Goal: Task Accomplishment & Management: Manage account settings

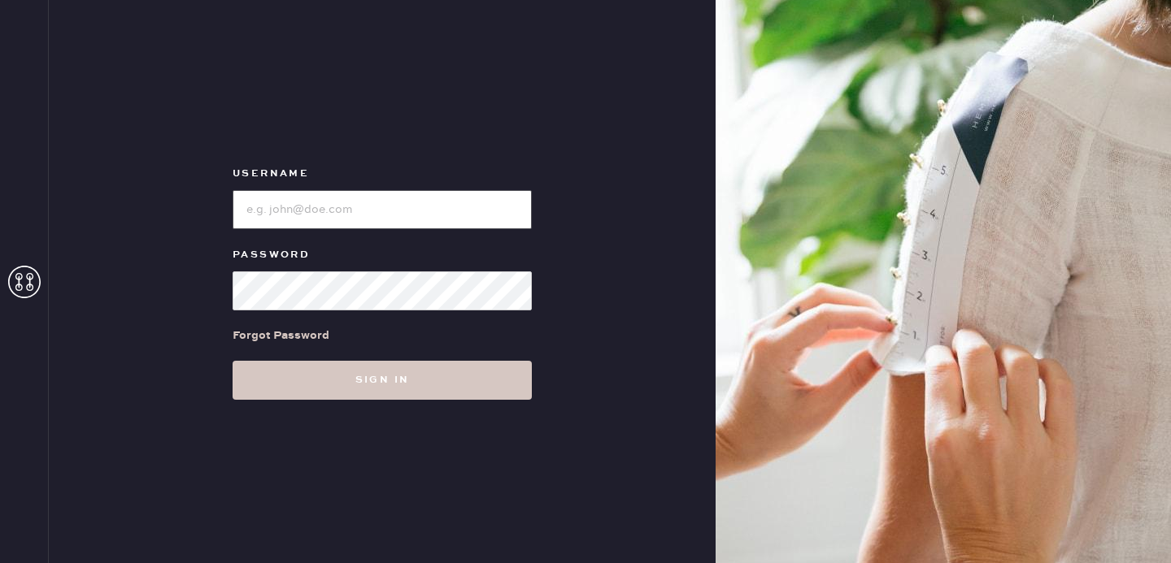
click at [398, 193] on input "loginName" at bounding box center [382, 209] width 299 height 39
type input "[EMAIL_ADDRESS][DOMAIN_NAME]"
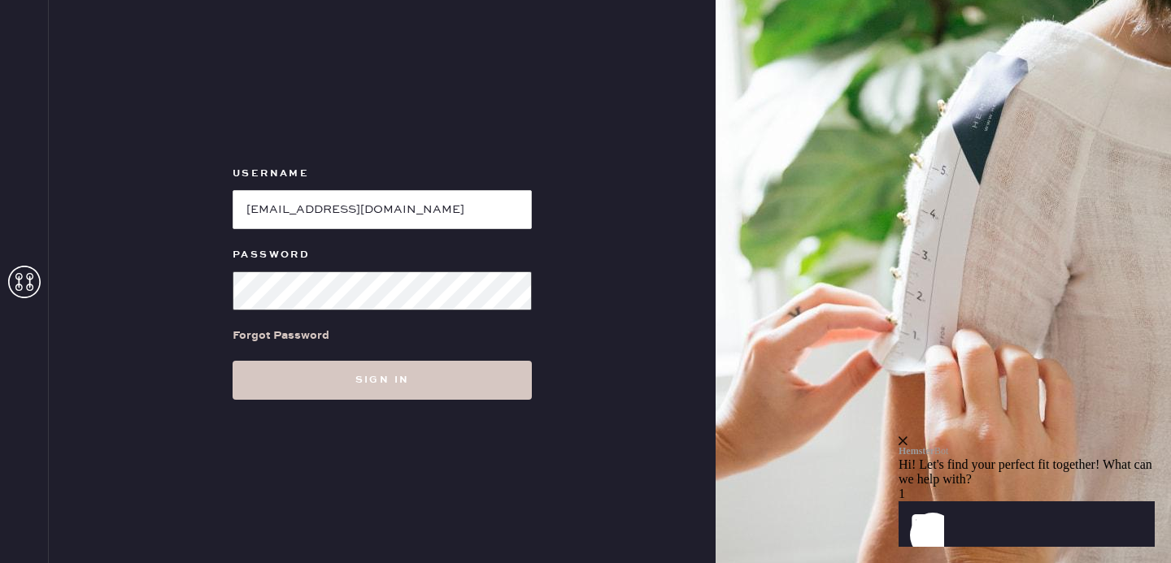
click at [233, 361] on button "Sign in" at bounding box center [382, 380] width 299 height 39
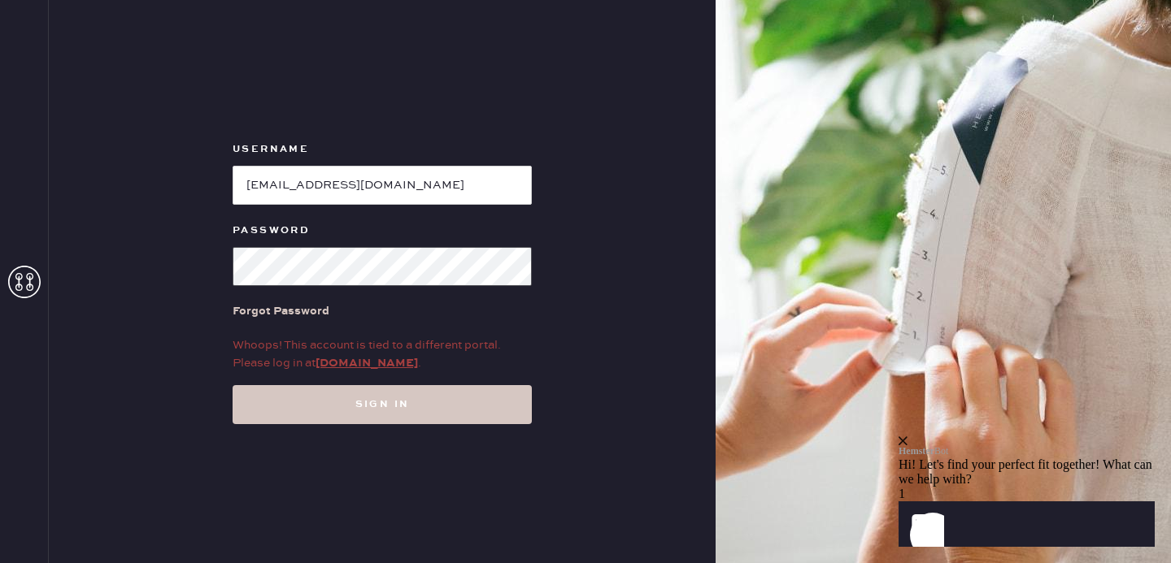
click at [233, 385] on button "Sign in" at bounding box center [382, 404] width 299 height 39
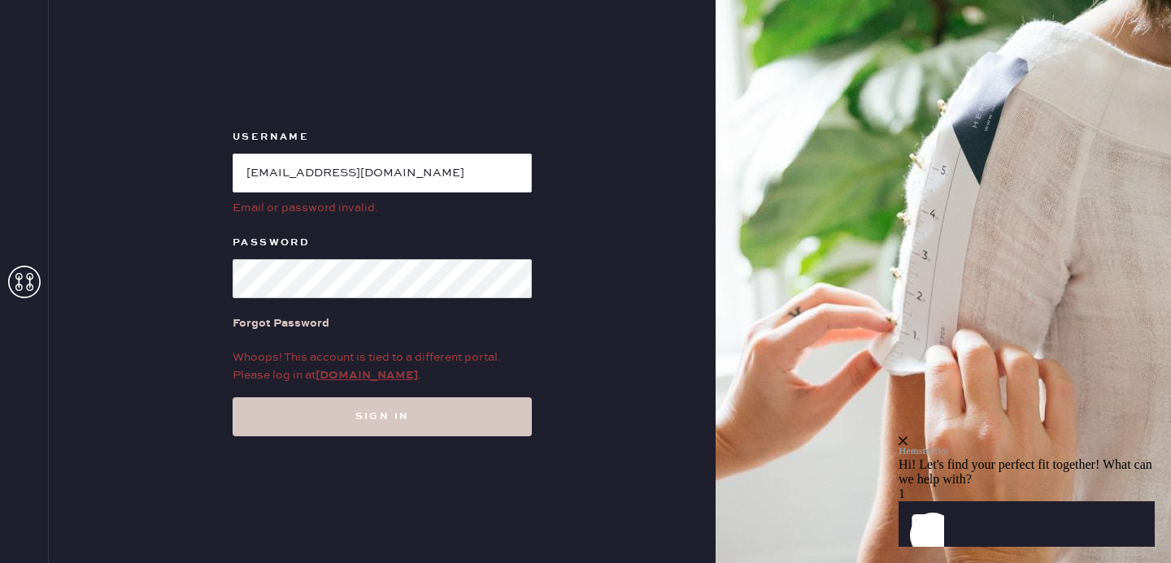
click at [343, 373] on link "my.hemster.co" at bounding box center [366, 375] width 102 height 15
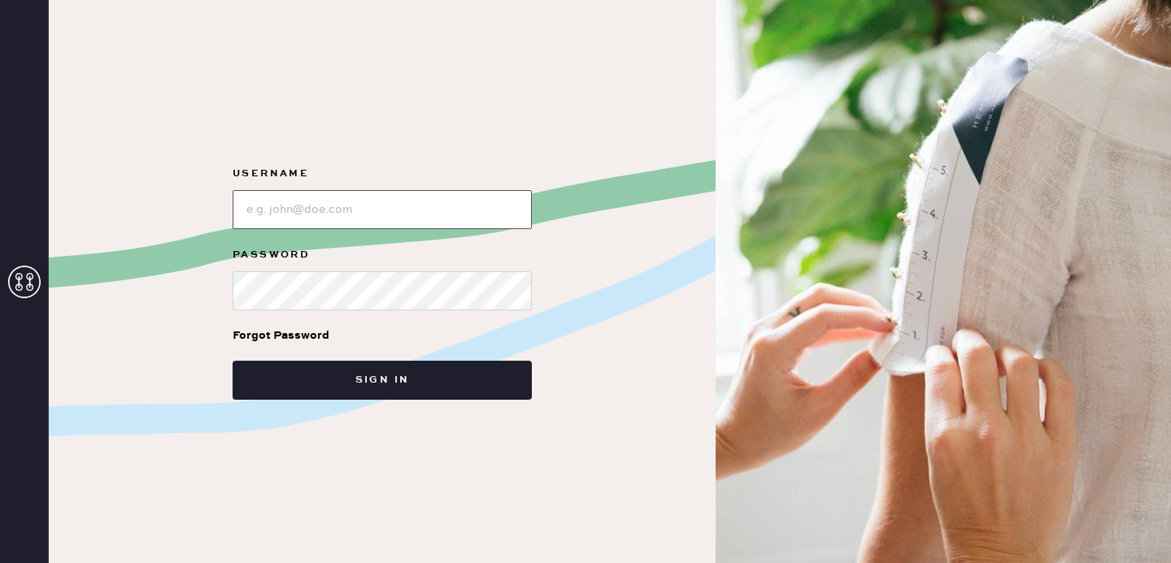
click at [398, 224] on input "loginName" at bounding box center [382, 209] width 299 height 39
type input "[EMAIL_ADDRESS][DOMAIN_NAME]"
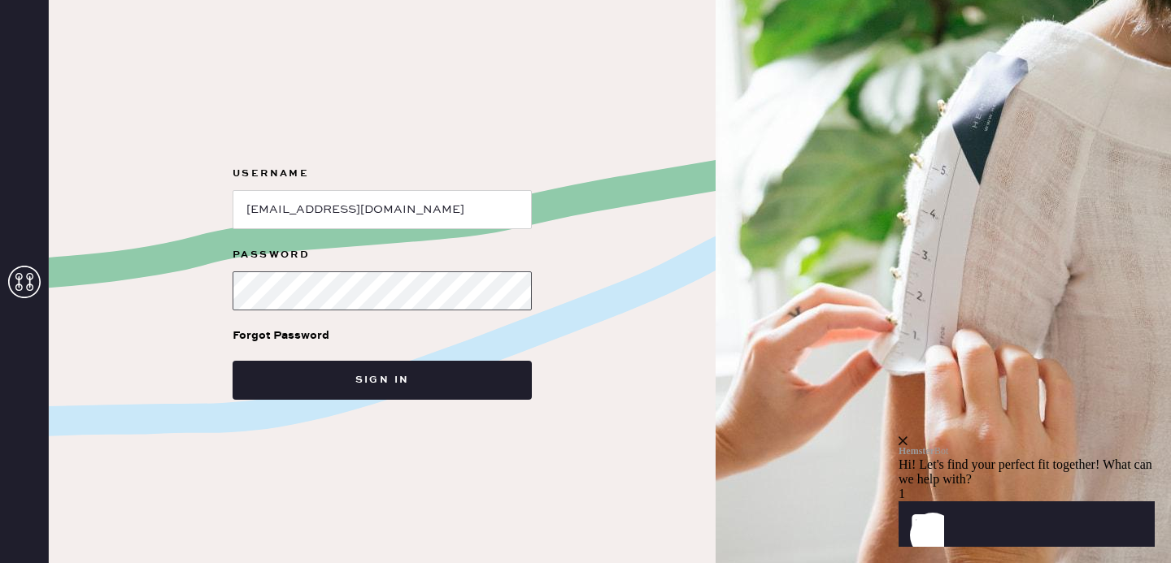
click at [233, 361] on button "Sign in" at bounding box center [382, 380] width 299 height 39
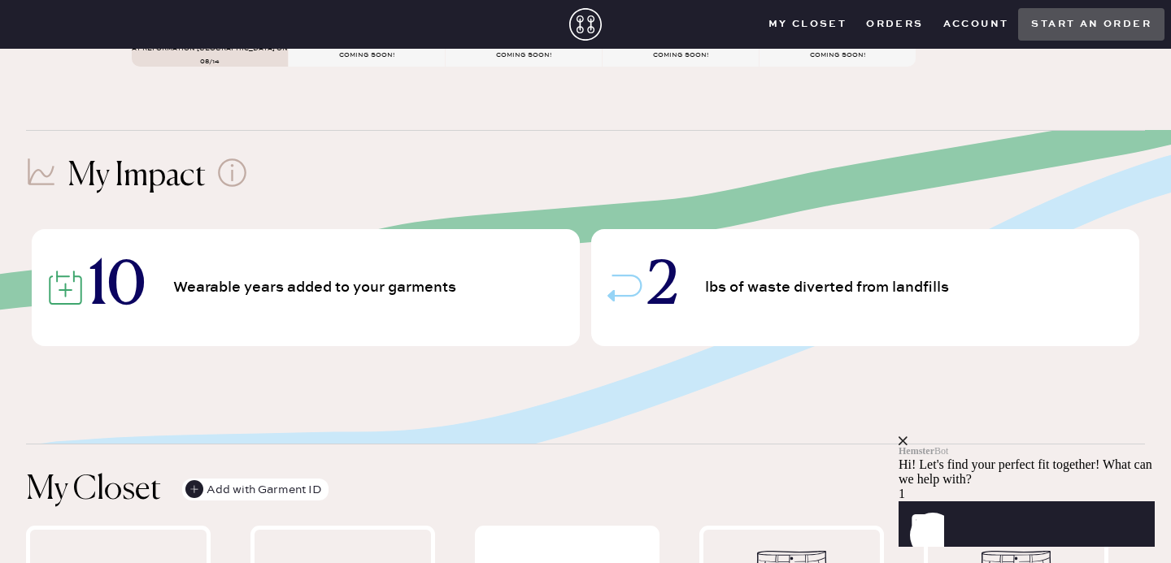
scroll to position [91, 0]
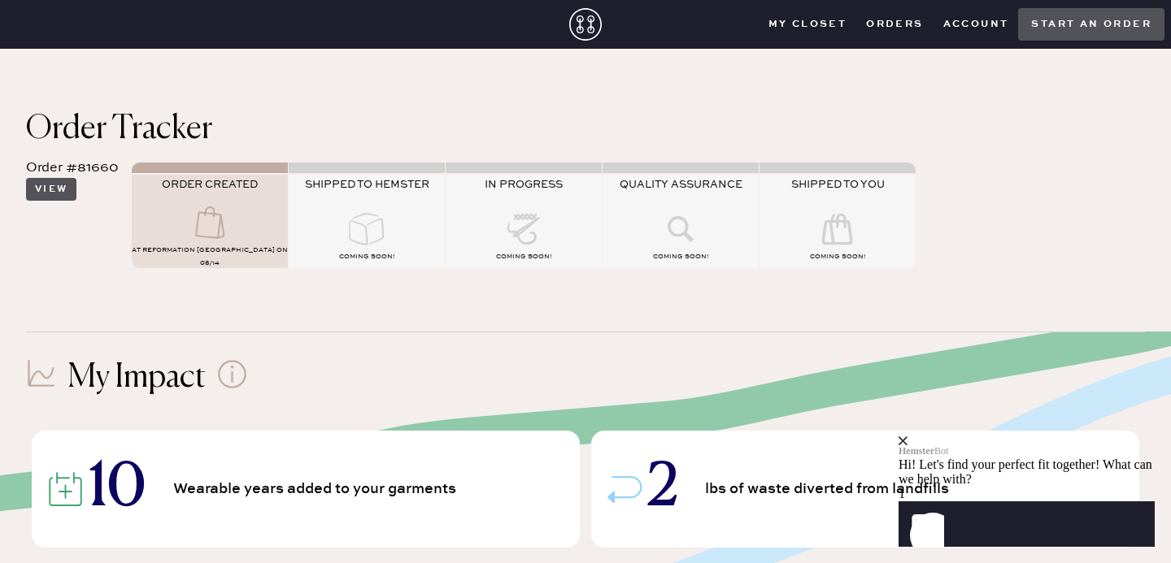
click at [68, 198] on button "View" at bounding box center [51, 189] width 50 height 23
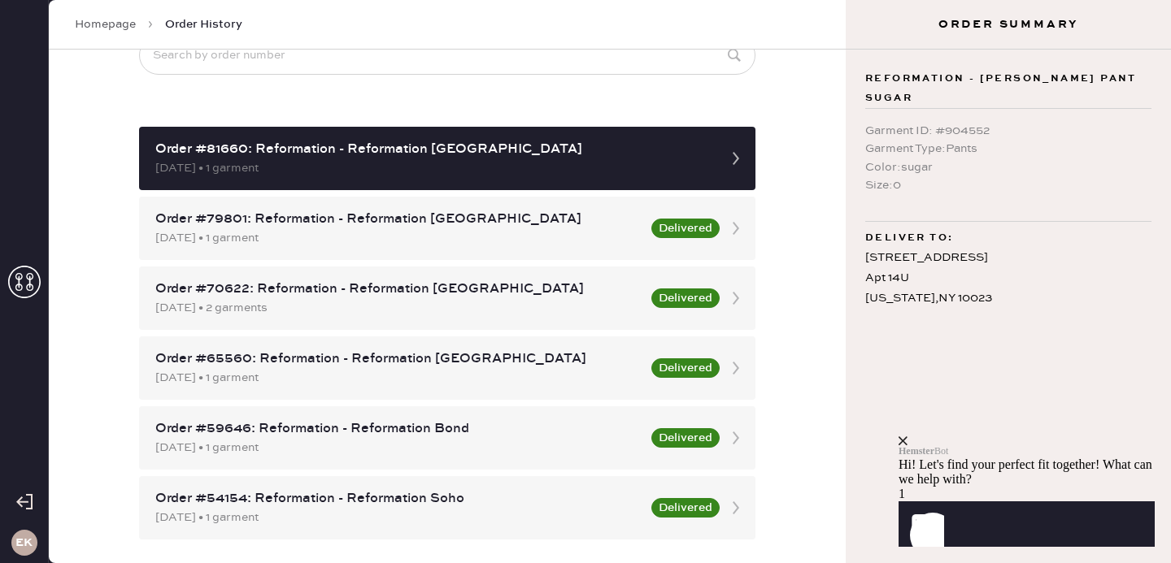
scroll to position [106, 0]
